Goal: Task Accomplishment & Management: Use online tool/utility

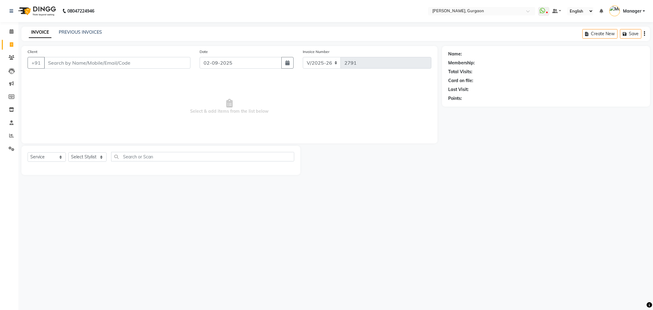
select select "3880"
select select "service"
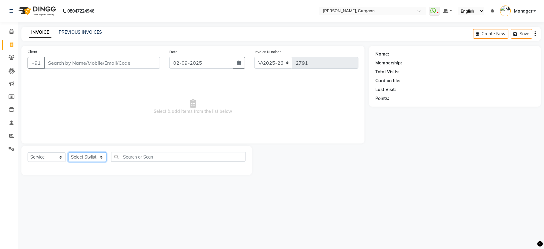
click at [80, 160] on select "Select Stylist [PERSON_NAME] Nail ARTIST [PERSON_NAME] Makeup Manager [PERSON_N…" at bounding box center [87, 156] width 38 height 9
select select "24605"
click at [68, 152] on select "Select Stylist [PERSON_NAME] Nail ARTIST [PERSON_NAME] Makeup Manager [PERSON_N…" at bounding box center [87, 156] width 38 height 9
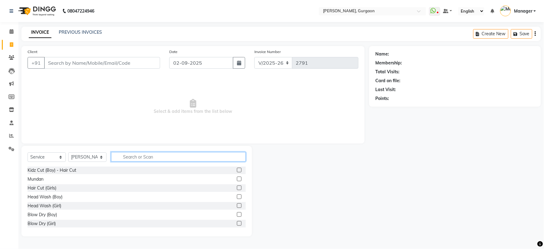
click at [133, 157] on input "text" at bounding box center [178, 156] width 135 height 9
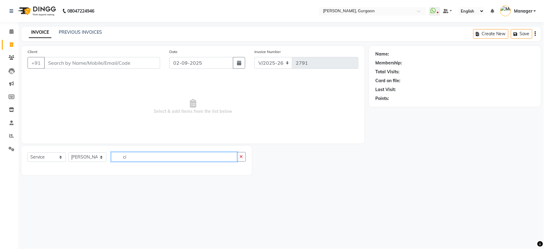
type input "c"
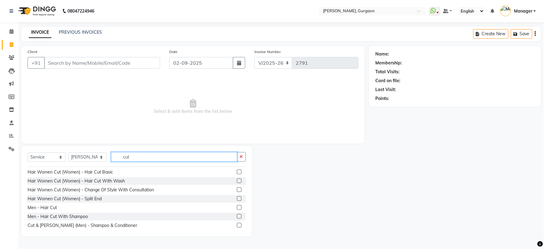
scroll to position [136, 0]
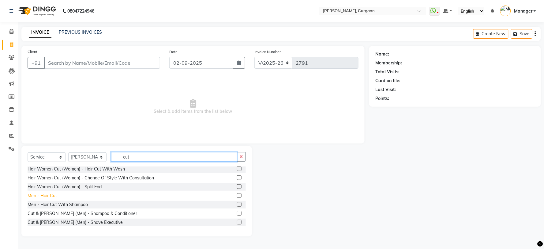
type input "cut"
click at [44, 195] on div "Men - Hair Cut" at bounding box center [42, 195] width 29 height 6
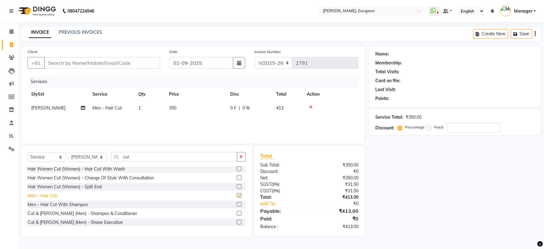
checkbox input "false"
click at [73, 203] on div "Men - Hair Cut With Shampoo" at bounding box center [58, 204] width 60 height 6
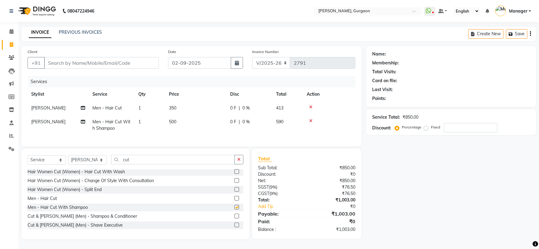
checkbox input "false"
click at [310, 106] on icon at bounding box center [310, 107] width 3 height 4
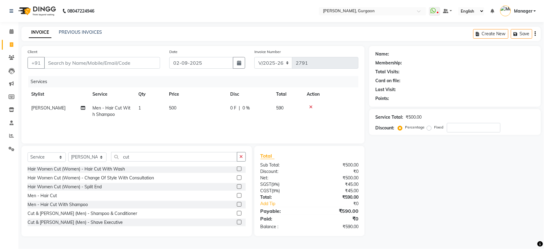
click at [145, 151] on div "Select Service Product Membership Package Voucher Prepaid Gift Card Select Styl…" at bounding box center [136, 191] width 230 height 90
click at [139, 157] on input "cut" at bounding box center [174, 156] width 126 height 9
type input "c"
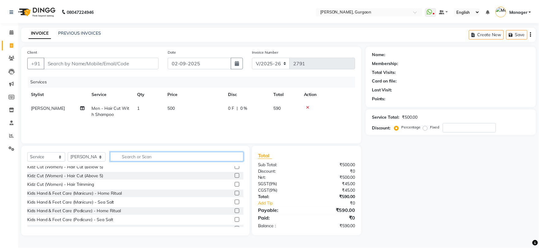
scroll to position [398, 0]
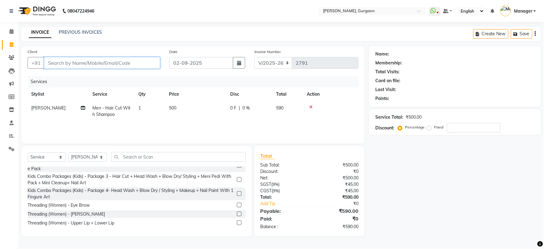
click at [58, 66] on input "Client" at bounding box center [102, 63] width 116 height 12
click at [50, 58] on input "Client" at bounding box center [102, 63] width 116 height 12
type input "9"
type input "0"
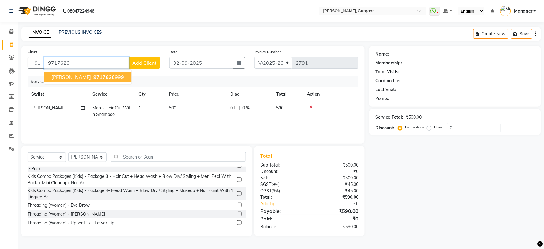
click at [93, 76] on span "9717626" at bounding box center [103, 77] width 21 height 6
type input "9717626999"
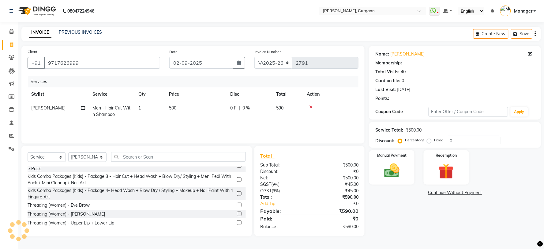
select select "1: Object"
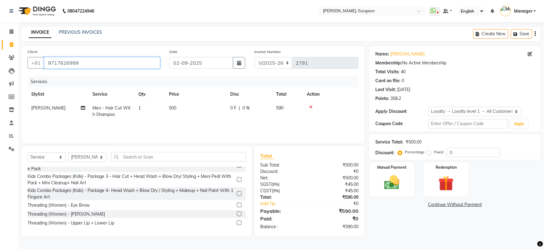
click at [104, 62] on input "9717626999" at bounding box center [102, 63] width 116 height 12
click at [396, 187] on img at bounding box center [392, 182] width 26 height 18
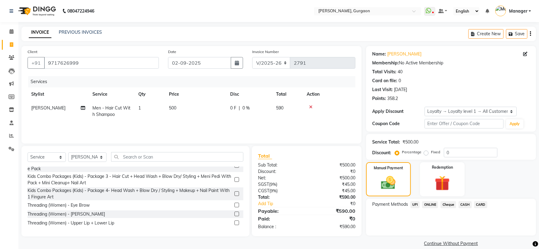
click at [466, 200] on div "Payment Methods UPI ONLINE Cheque CASH CARD" at bounding box center [451, 216] width 170 height 37
click at [469, 203] on span "CASH" at bounding box center [464, 204] width 13 height 7
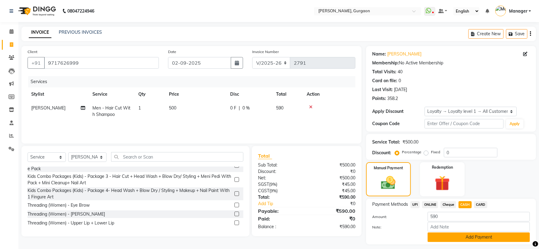
click at [479, 240] on button "Add Payment" at bounding box center [479, 236] width 102 height 9
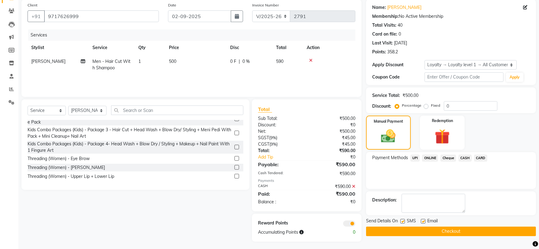
scroll to position [48, 0]
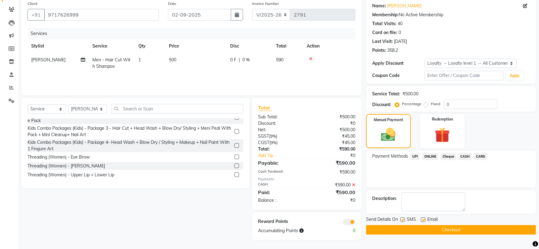
click at [462, 228] on button "Checkout" at bounding box center [451, 229] width 170 height 9
